Goal: Information Seeking & Learning: Learn about a topic

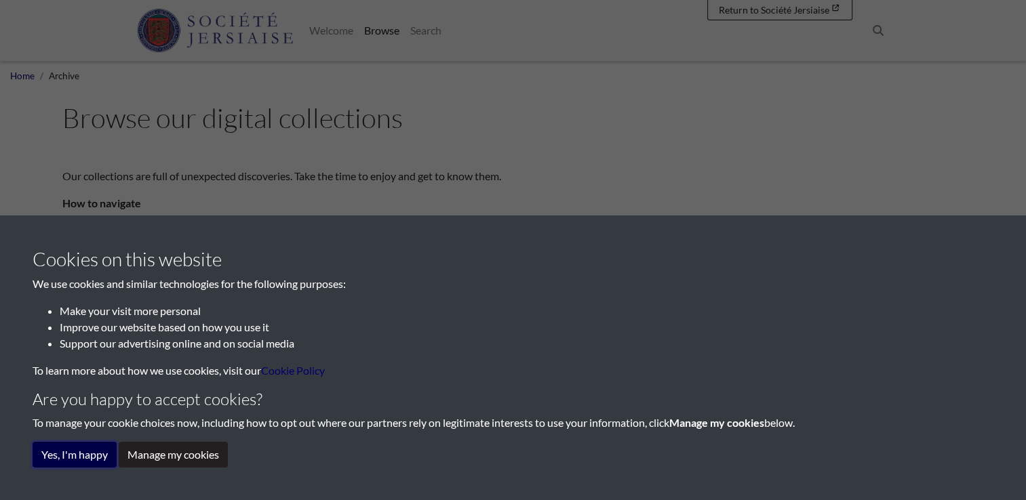
click at [96, 454] on button "Yes, I'm happy" at bounding box center [75, 455] width 84 height 26
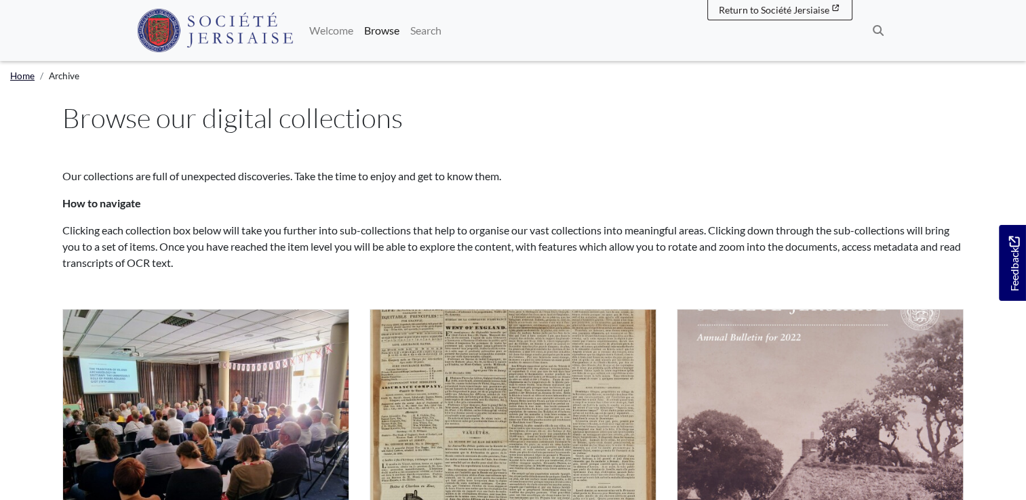
click at [27, 75] on link "Home" at bounding box center [22, 76] width 24 height 11
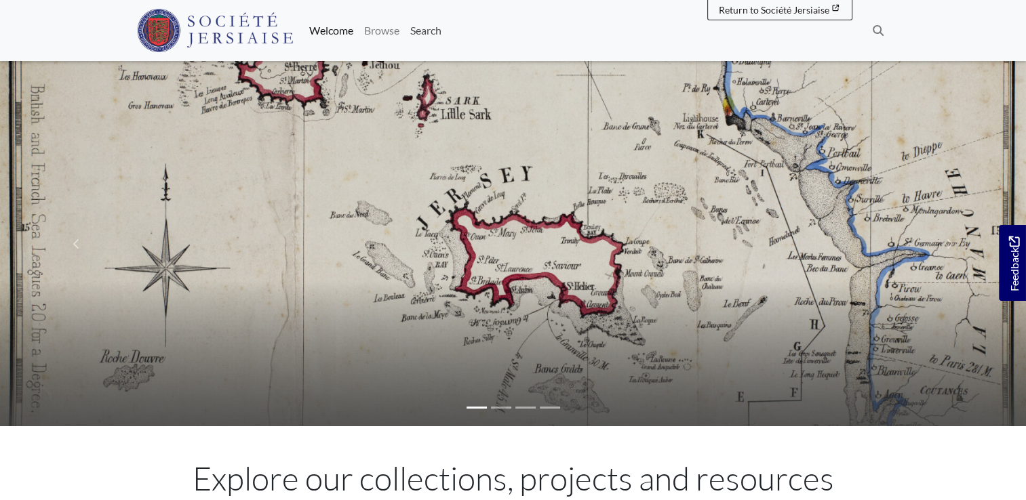
click at [436, 33] on link "Search" at bounding box center [426, 30] width 42 height 27
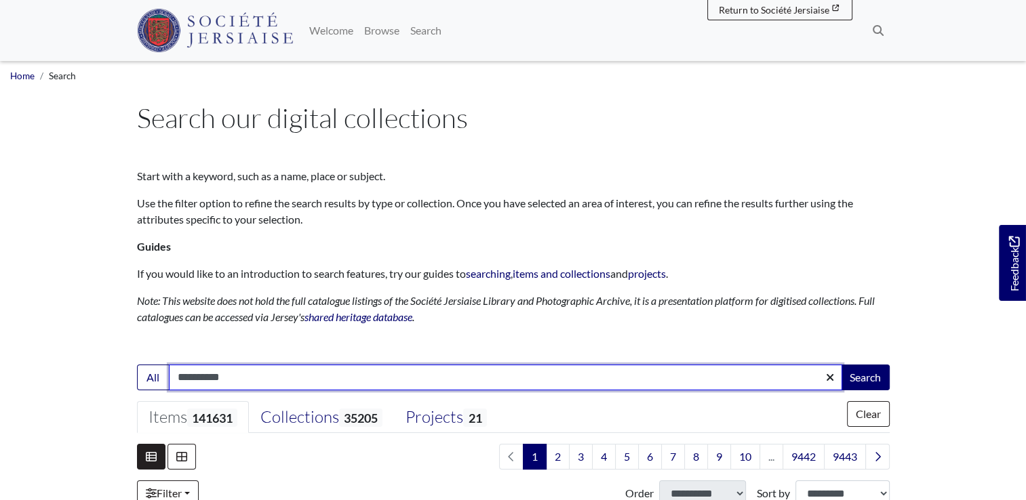
type input "**********"
click at [841, 365] on button "Search" at bounding box center [865, 378] width 49 height 26
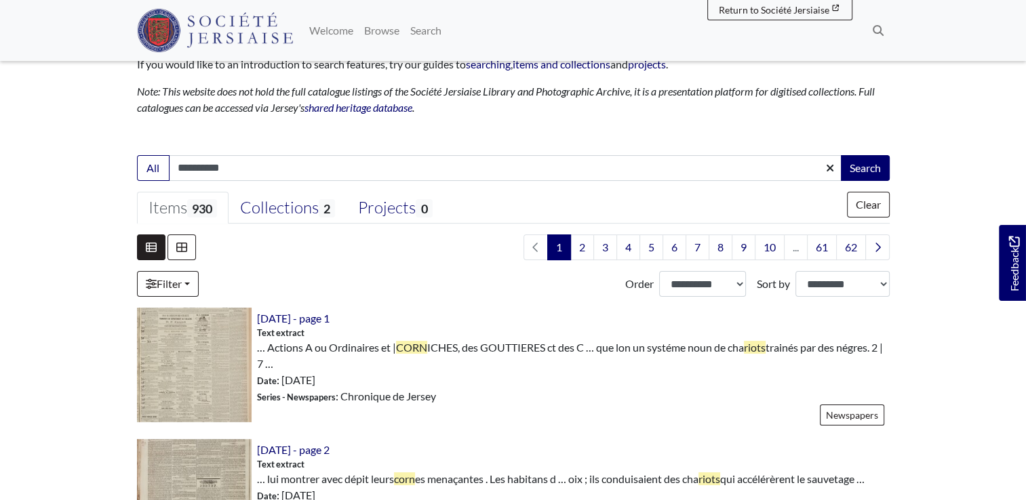
scroll to position [217, 0]
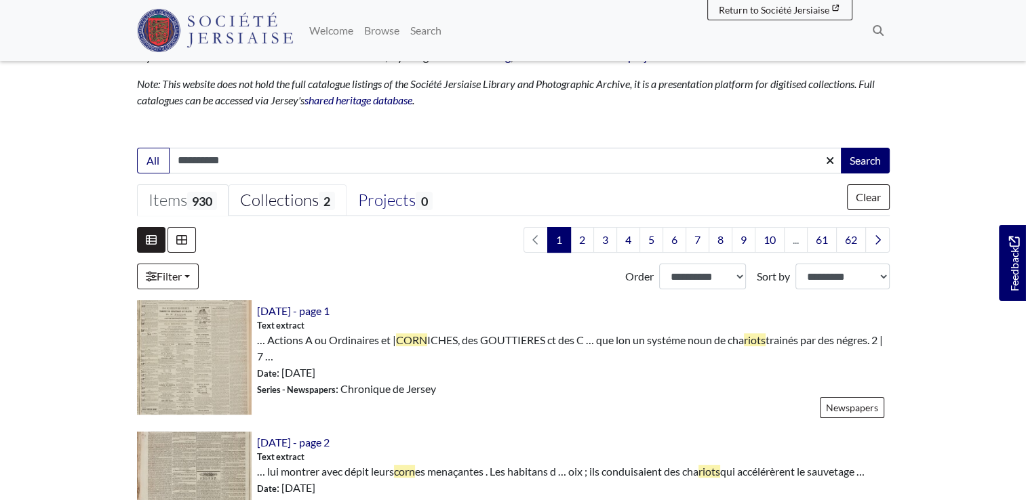
click at [309, 199] on div "Collections 2" at bounding box center [287, 201] width 95 height 20
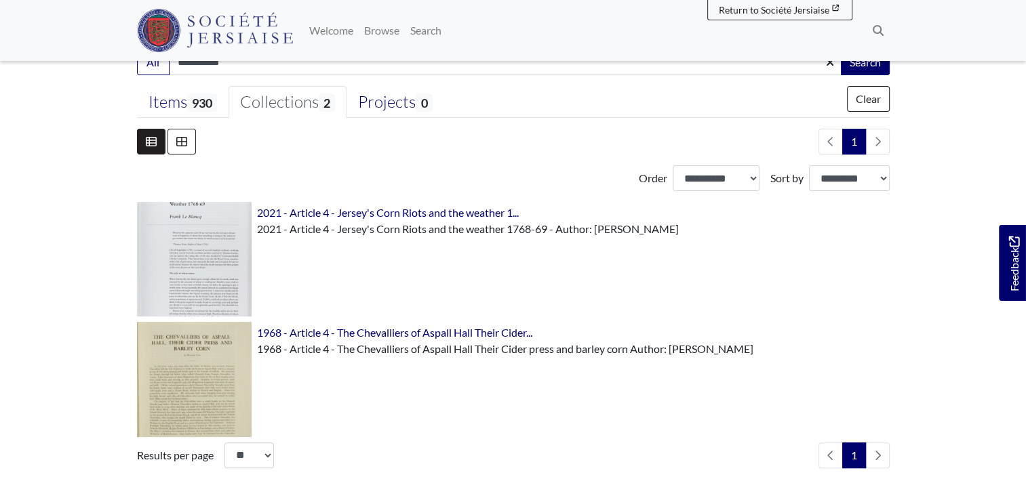
scroll to position [325, 0]
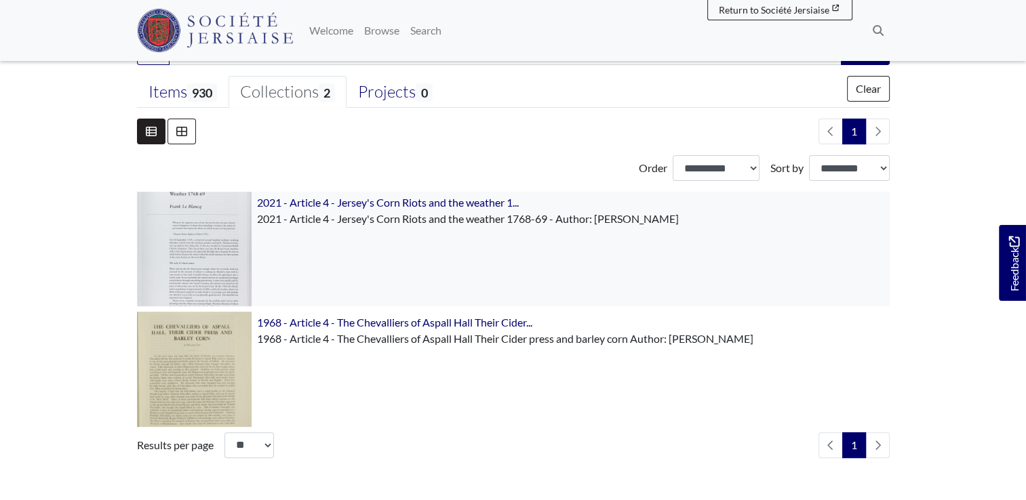
click at [218, 241] on img at bounding box center [194, 249] width 115 height 115
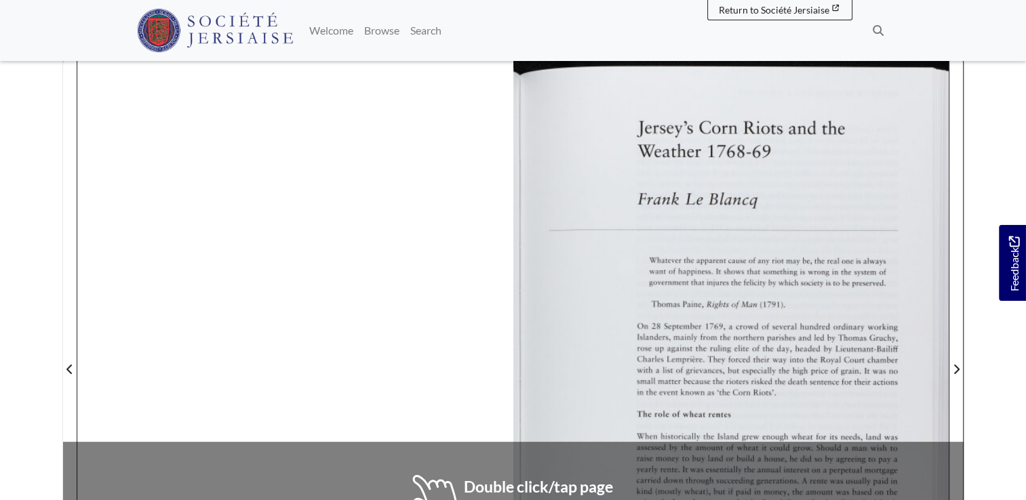
scroll to position [244, 0]
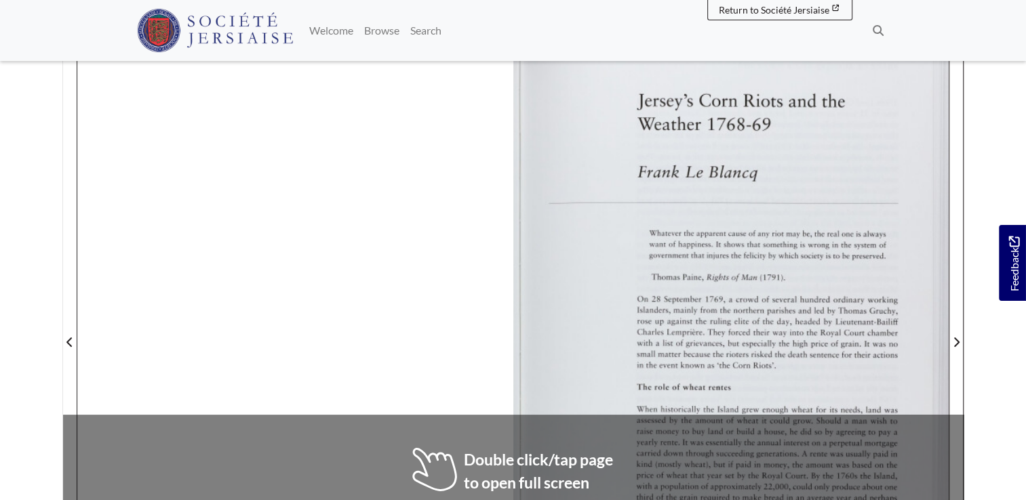
click at [214, 264] on div at bounding box center [512, 334] width 871 height 616
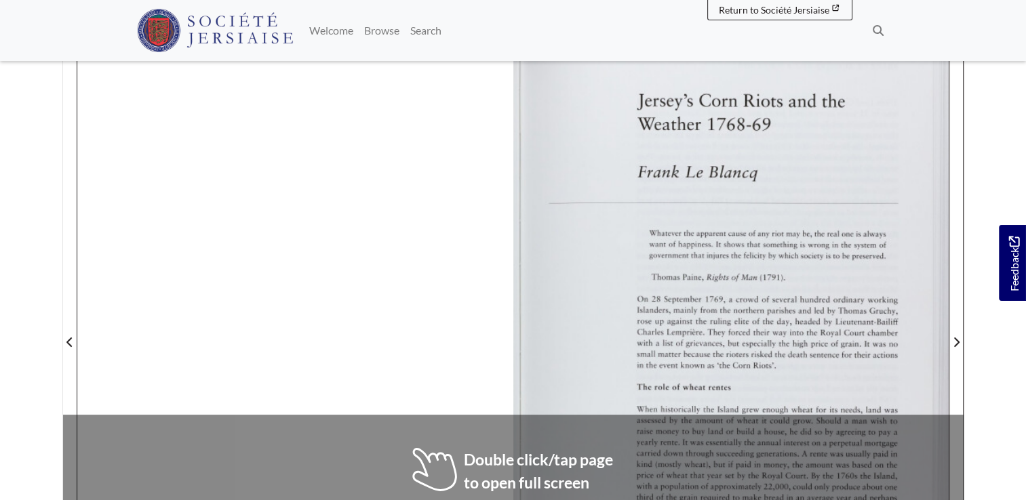
click at [214, 264] on div at bounding box center [512, 334] width 871 height 616
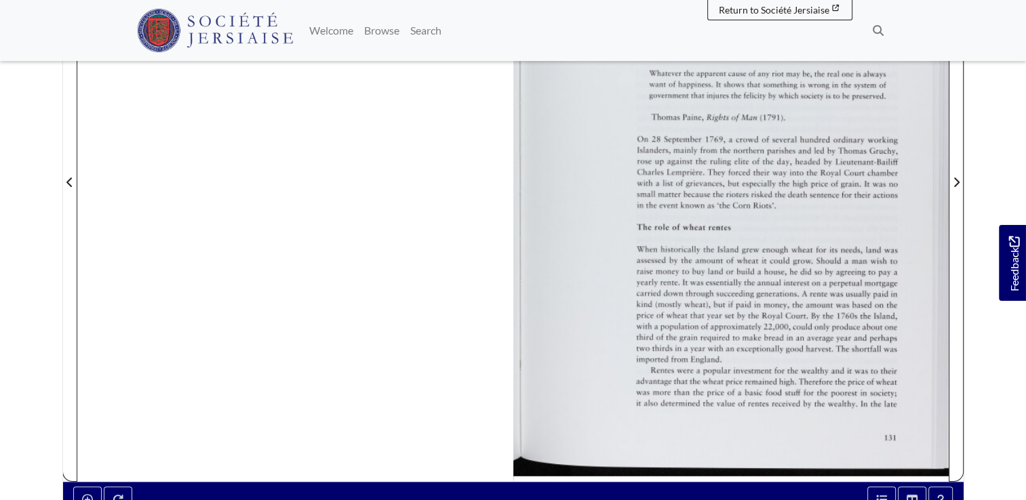
scroll to position [407, 0]
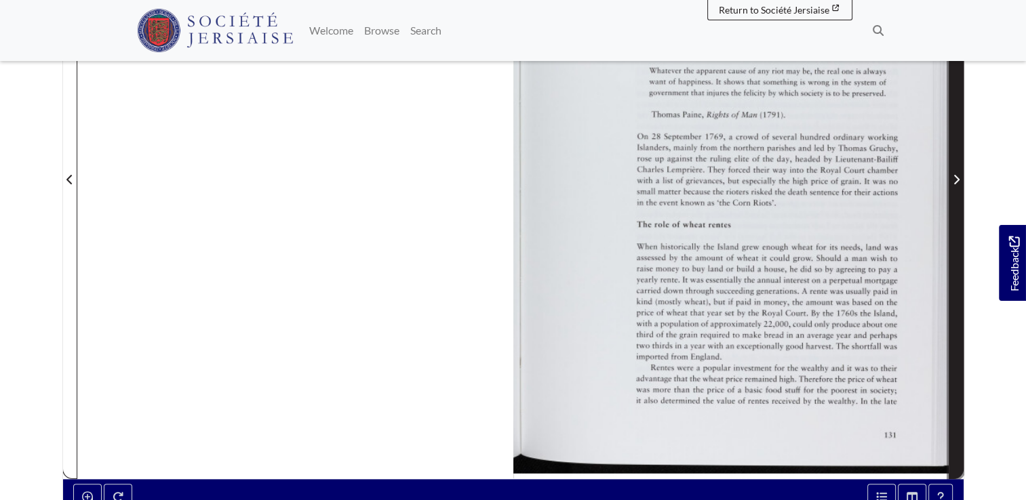
click at [955, 177] on icon "Next Page" at bounding box center [956, 179] width 7 height 11
